Goal: Check status: Check status

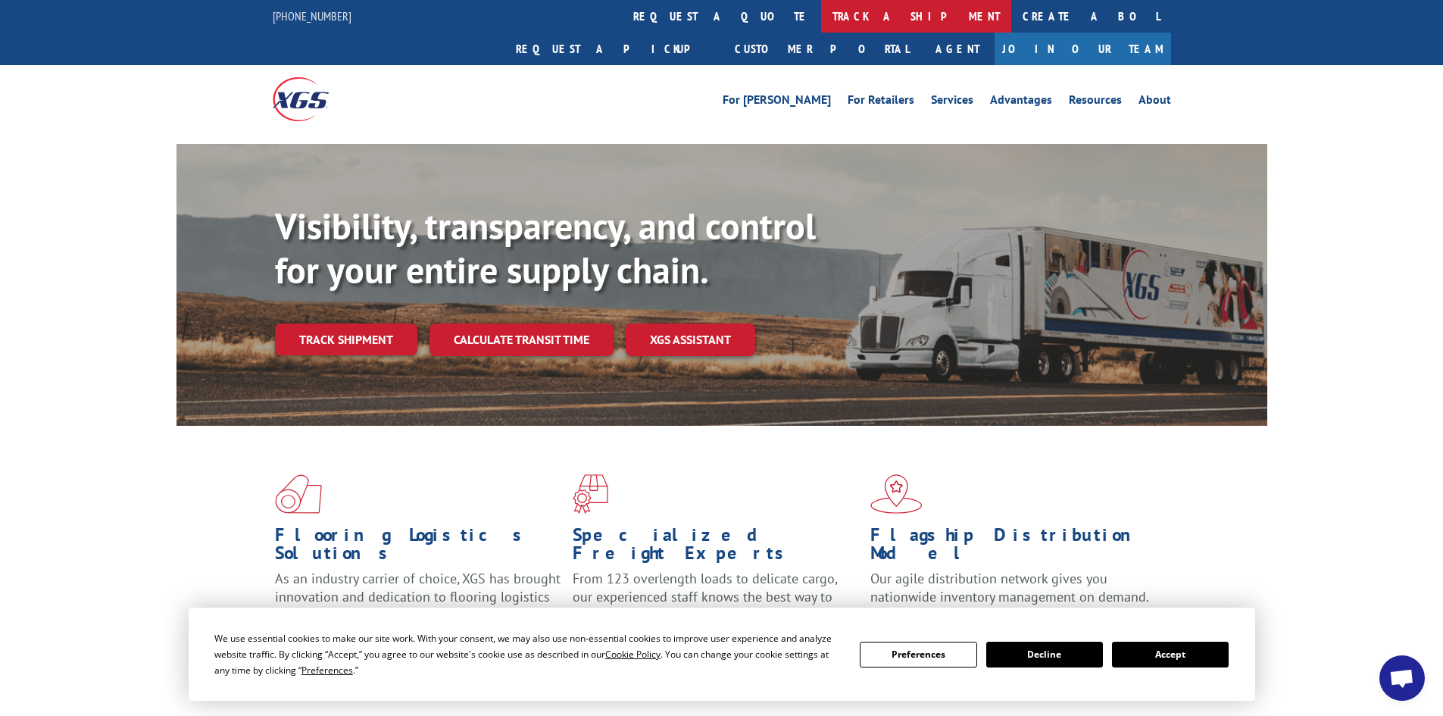
click at [821, 9] on link "track a shipment" at bounding box center [916, 16] width 190 height 33
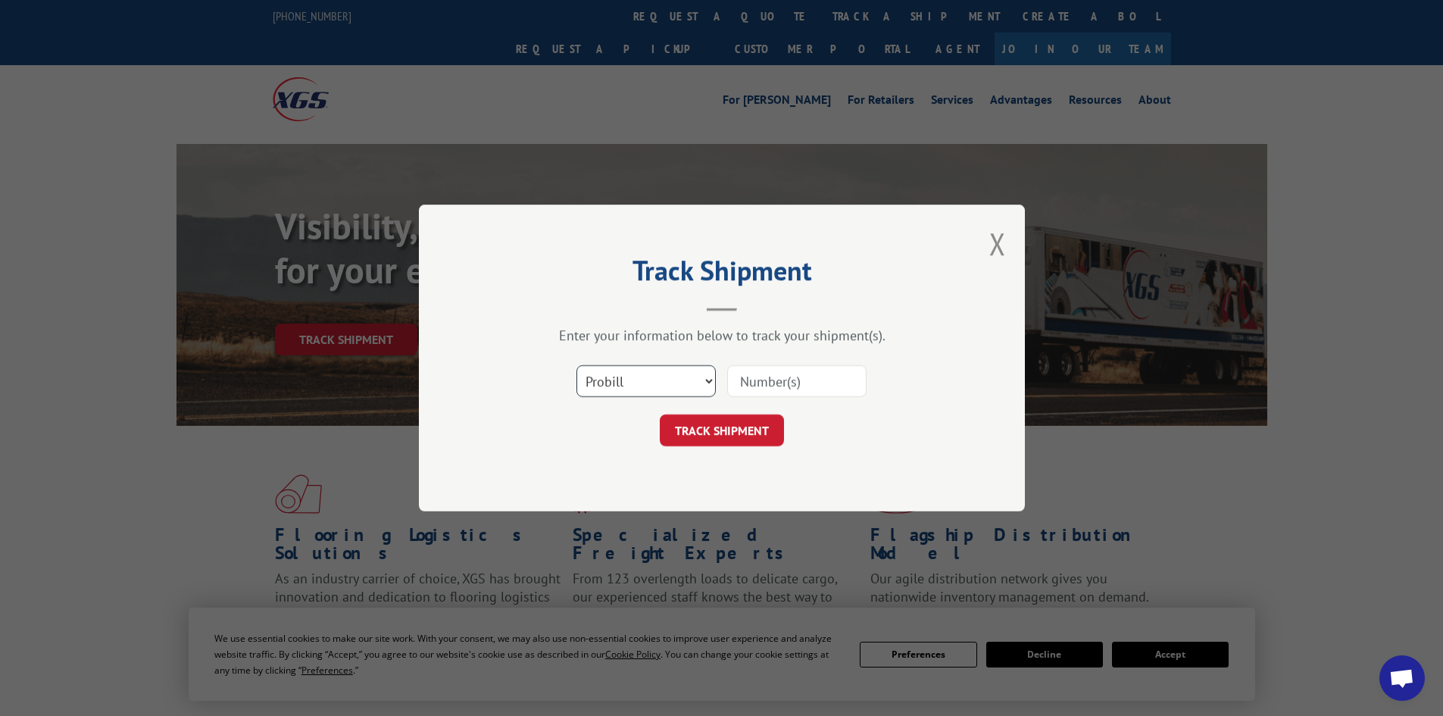
drag, startPoint x: 630, startPoint y: 377, endPoint x: 622, endPoint y: 387, distance: 12.9
click at [630, 377] on select "Select category... Probill BOL PO" at bounding box center [646, 381] width 139 height 32
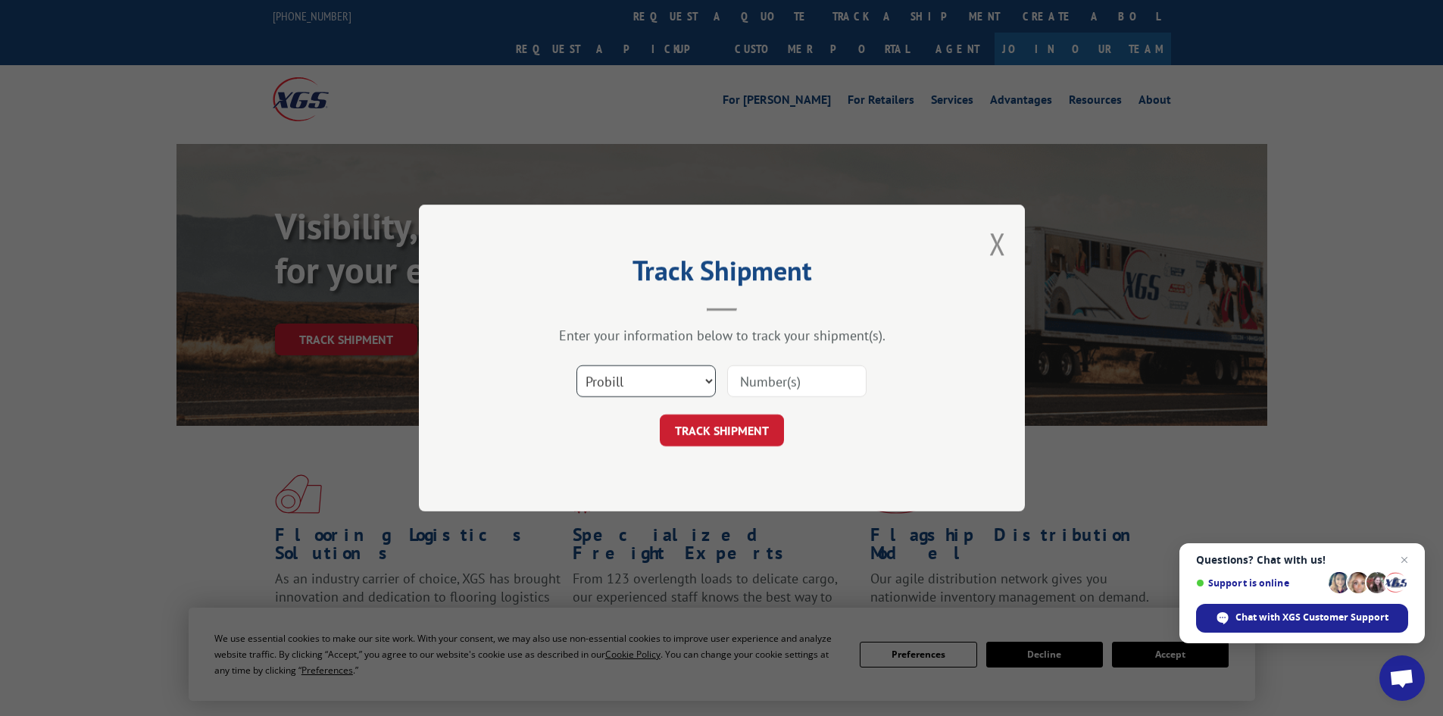
select select "bol"
click at [577, 365] on select "Select category... Probill BOL PO" at bounding box center [646, 381] width 139 height 32
click at [755, 380] on input at bounding box center [796, 381] width 139 height 32
paste input "5499633"
type input "5499633"
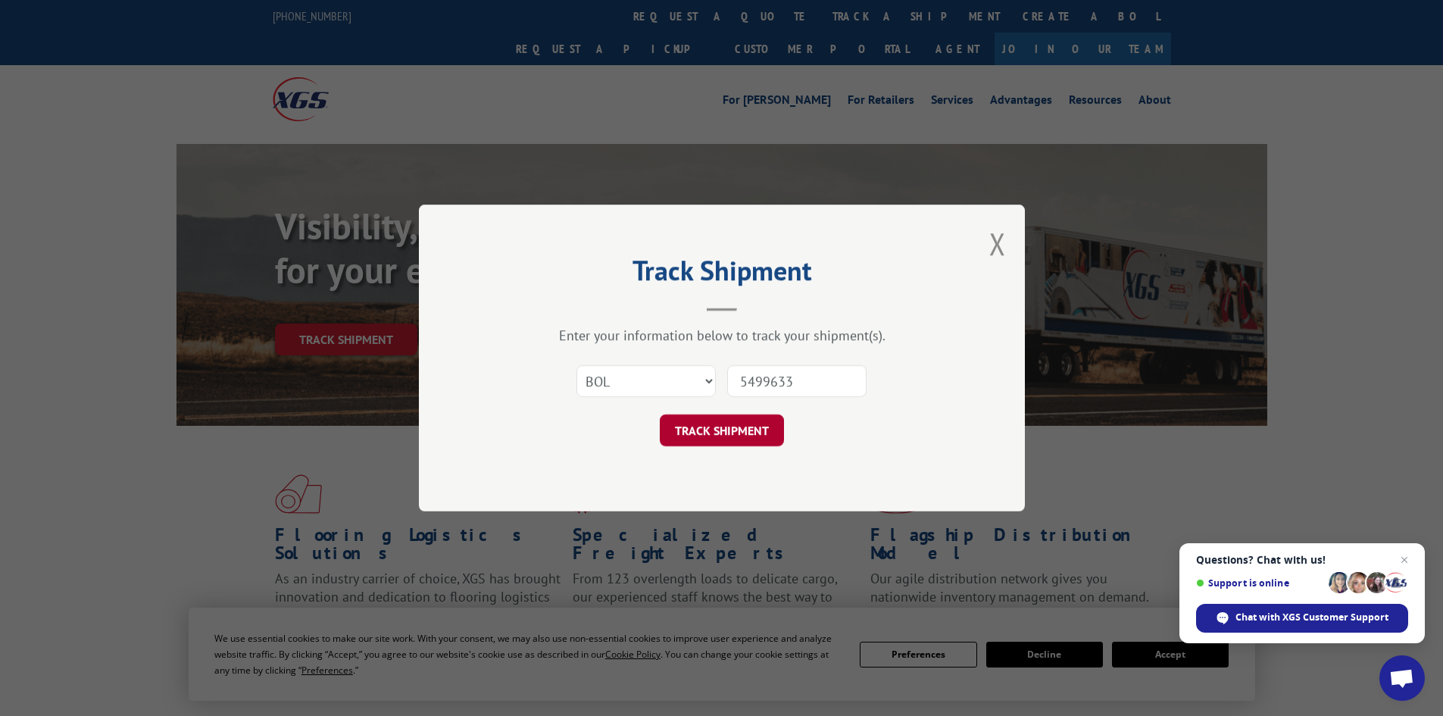
click at [732, 431] on button "TRACK SHIPMENT" at bounding box center [722, 430] width 124 height 32
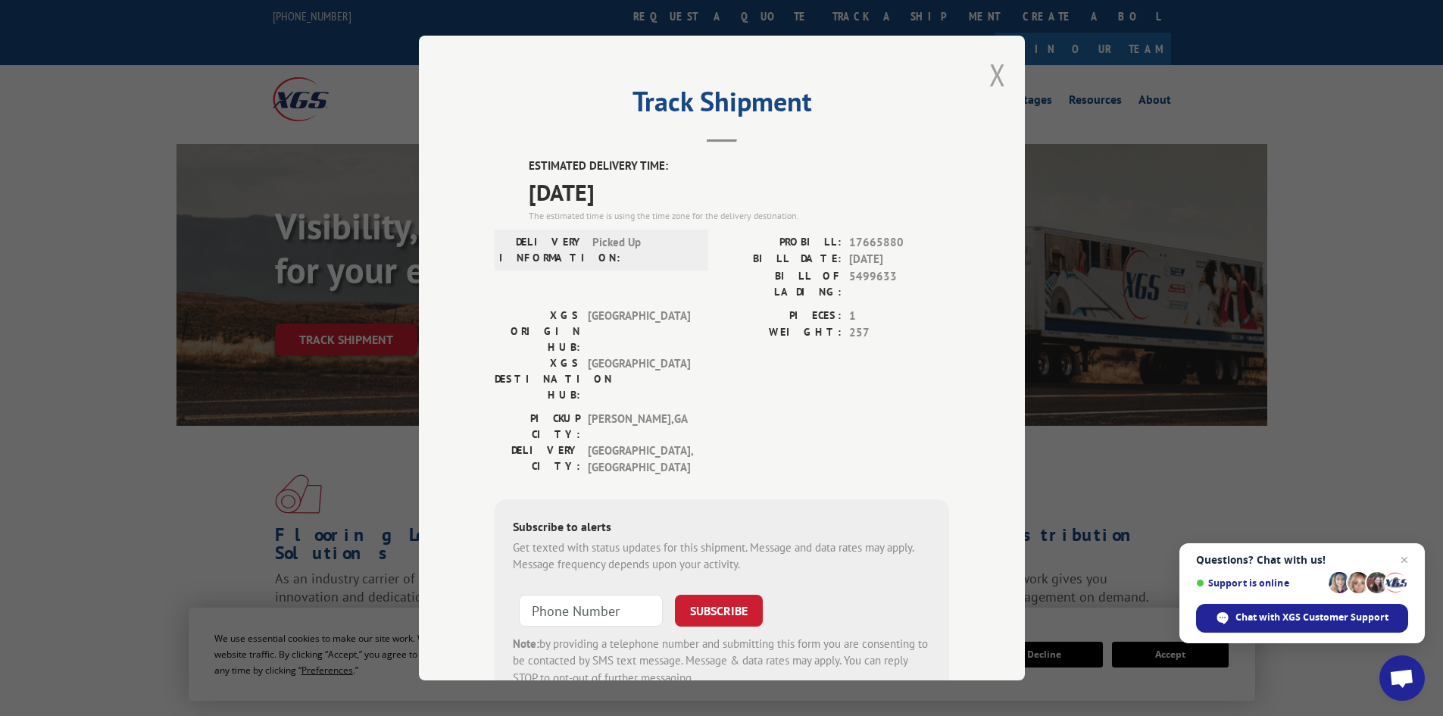
drag, startPoint x: 992, startPoint y: 73, endPoint x: 67, endPoint y: 124, distance: 926.4
click at [990, 73] on button "Close modal" at bounding box center [997, 75] width 17 height 40
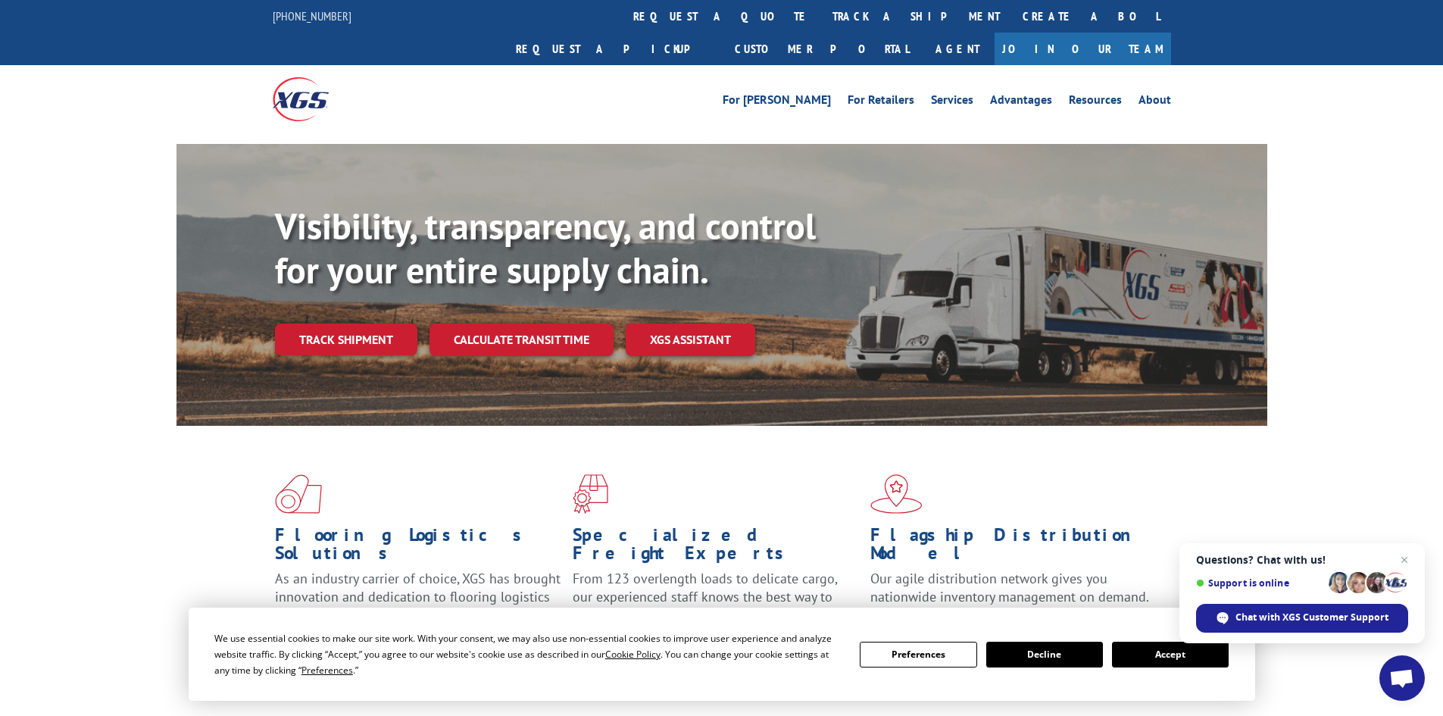
drag, startPoint x: 686, startPoint y: 15, endPoint x: 669, endPoint y: 62, distance: 49.8
click at [821, 15] on link "track a shipment" at bounding box center [916, 16] width 190 height 33
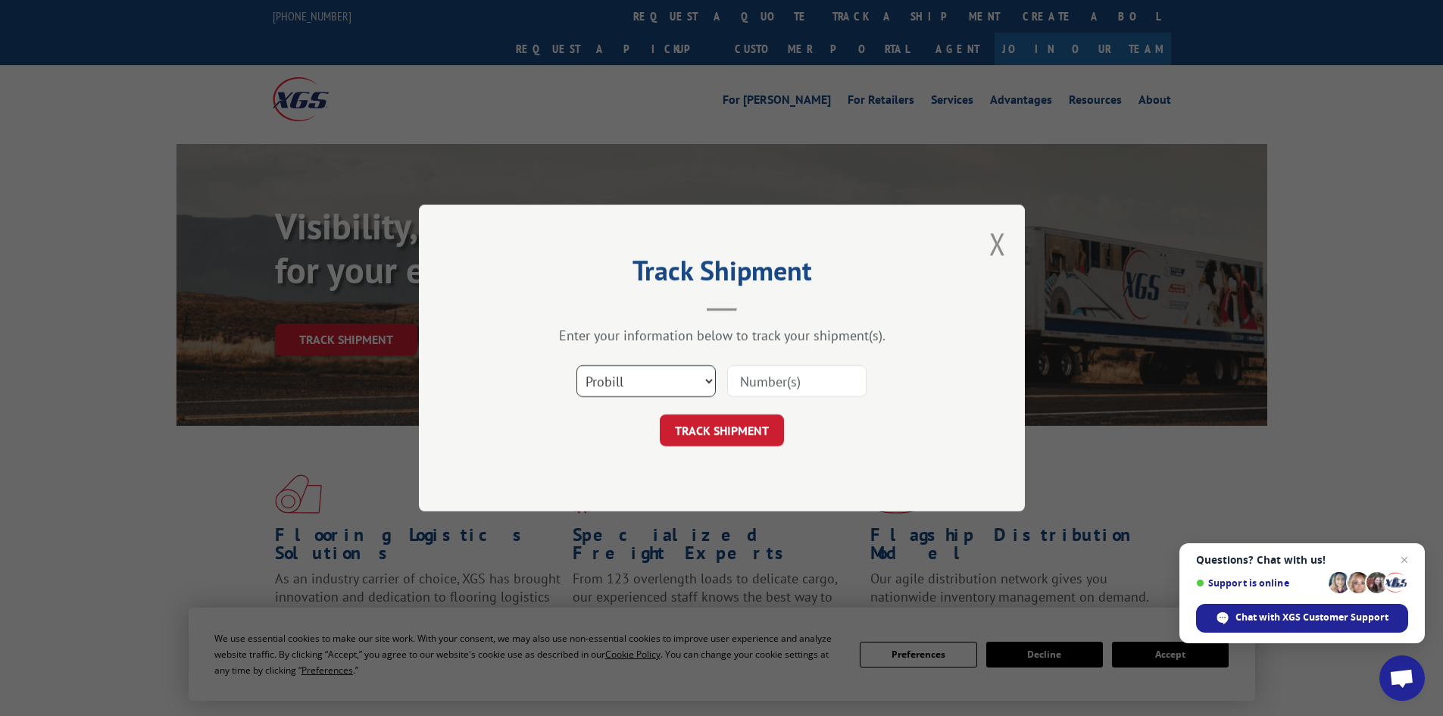
click at [680, 382] on select "Select category... Probill BOL PO" at bounding box center [646, 381] width 139 height 32
select select "bol"
click at [577, 365] on select "Select category... Probill BOL PO" at bounding box center [646, 381] width 139 height 32
drag, startPoint x: 750, startPoint y: 380, endPoint x: 758, endPoint y: 375, distance: 9.9
click at [753, 380] on input at bounding box center [796, 381] width 139 height 32
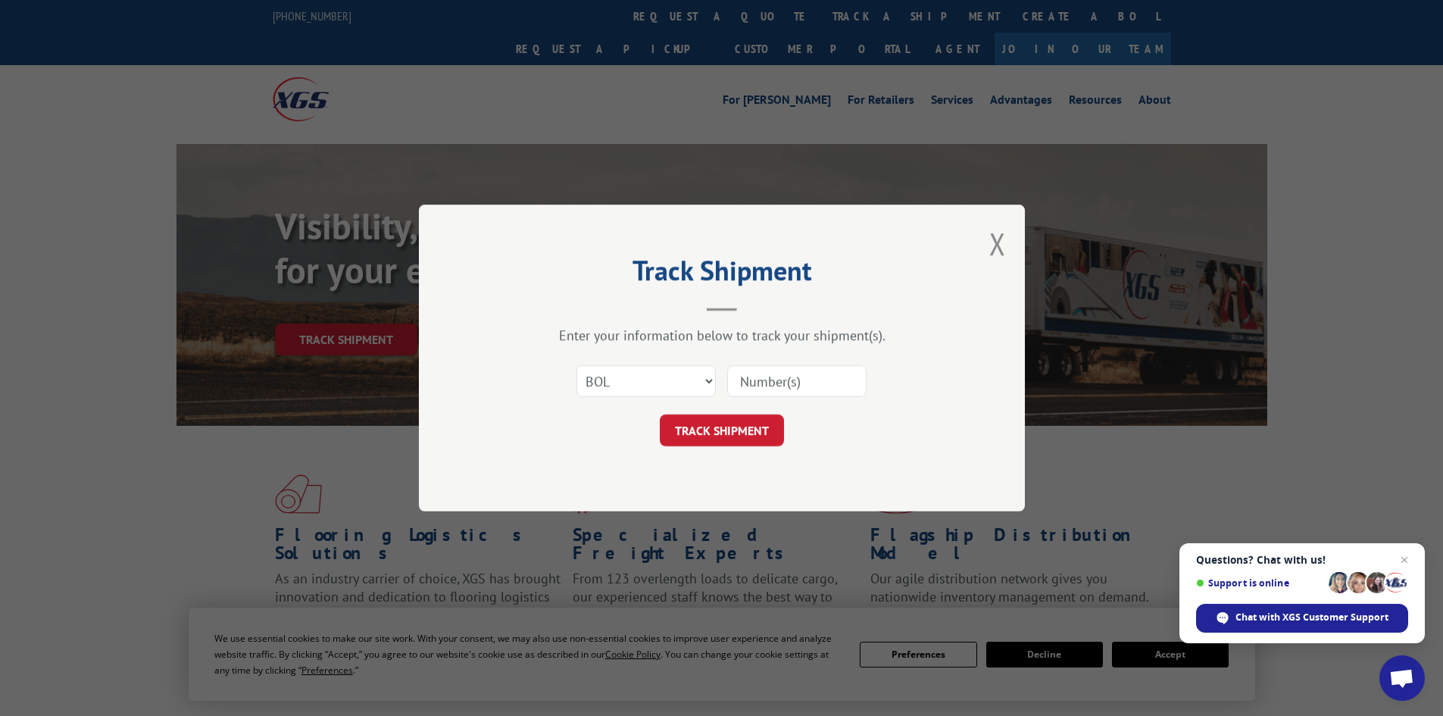
paste input "466447"
type input "466447"
click at [724, 427] on button "TRACK SHIPMENT" at bounding box center [722, 430] width 124 height 32
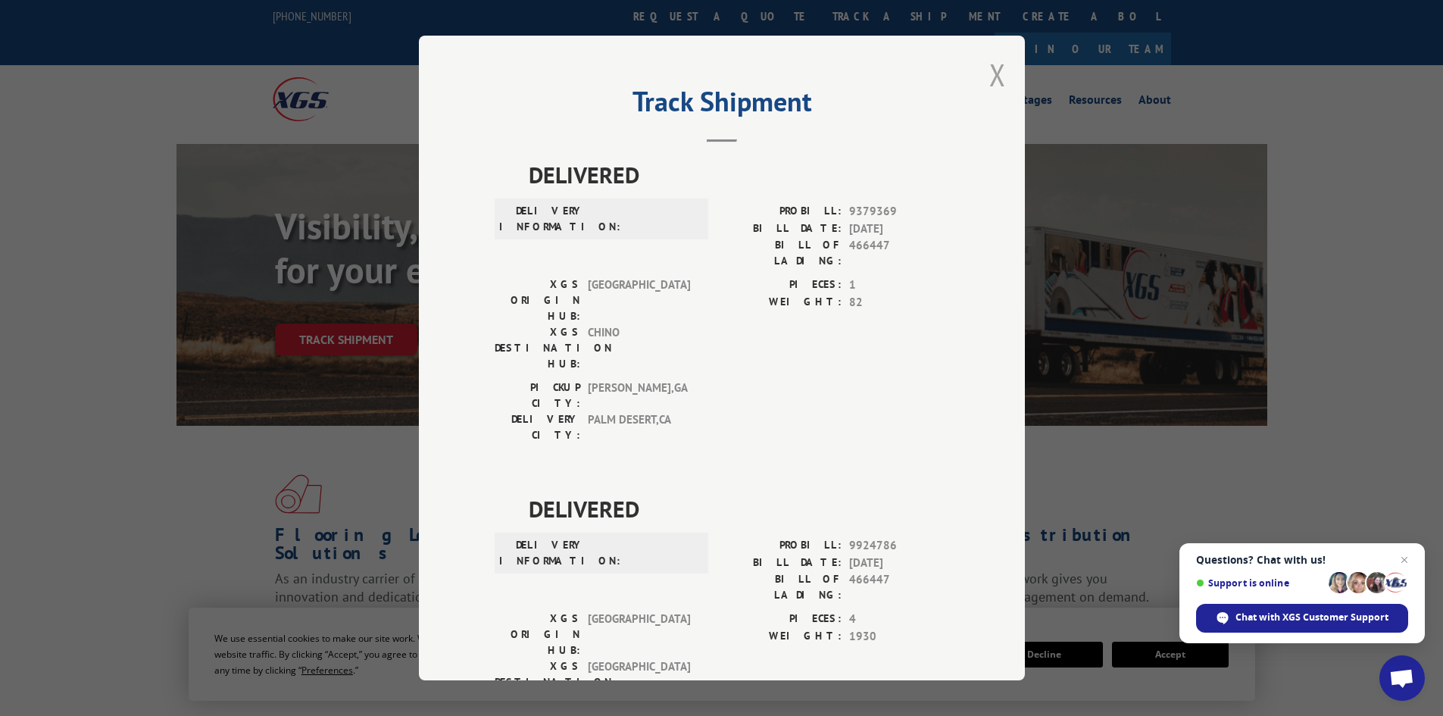
click at [989, 68] on button "Close modal" at bounding box center [997, 75] width 17 height 40
